Goal: Task Accomplishment & Management: Complete application form

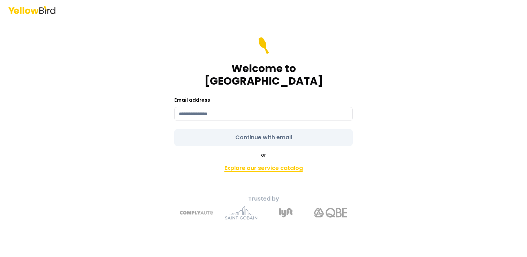
click at [249, 163] on link "Explore our service catalog" at bounding box center [263, 168] width 245 height 14
